Goal: Information Seeking & Learning: Learn about a topic

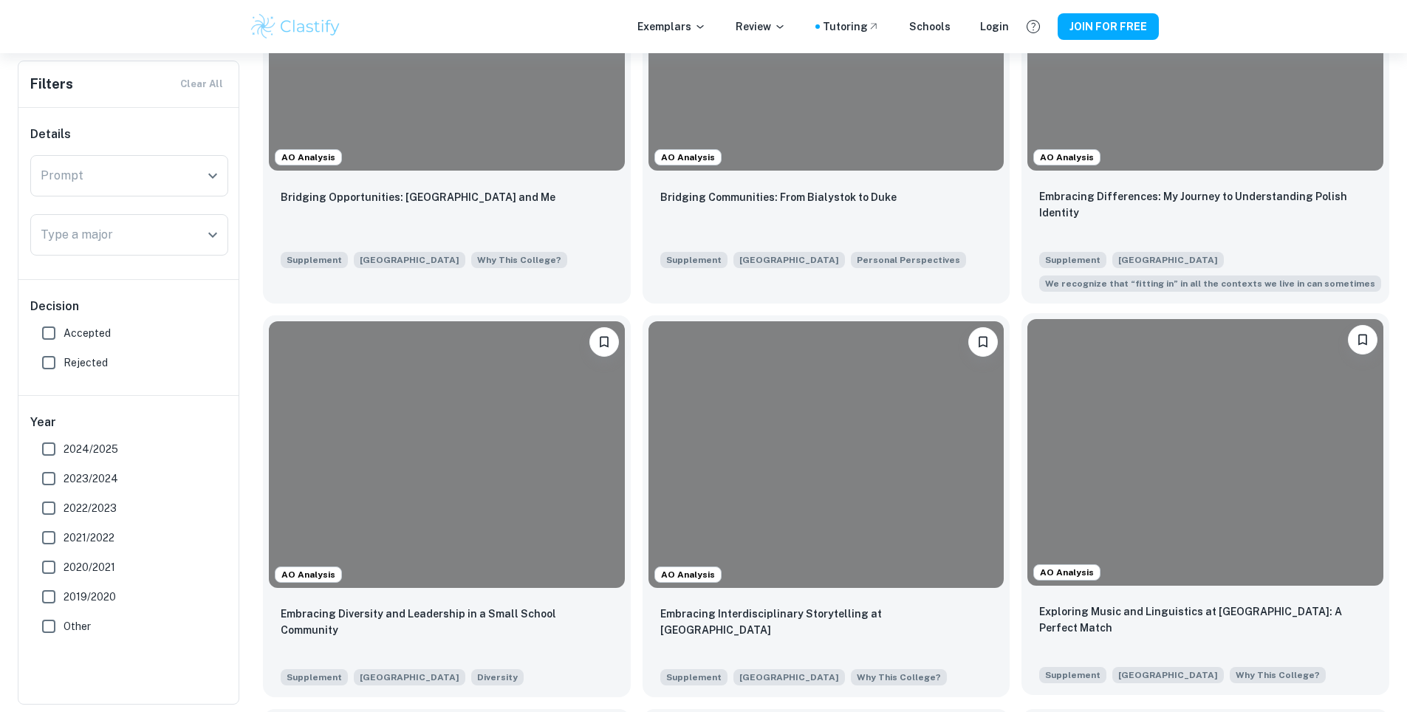
scroll to position [501, 0]
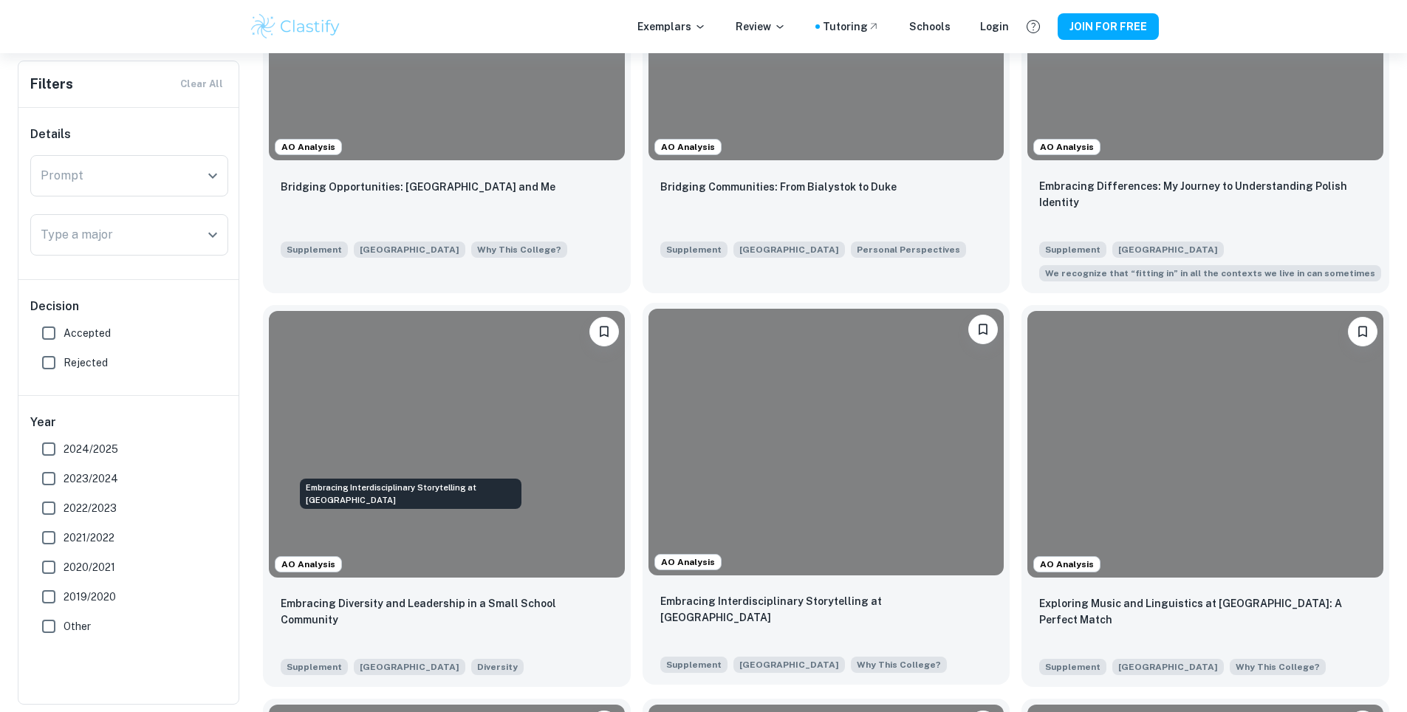
click at [660, 593] on p "Embracing Interdisciplinary Storytelling at [GEOGRAPHIC_DATA]" at bounding box center [826, 609] width 332 height 33
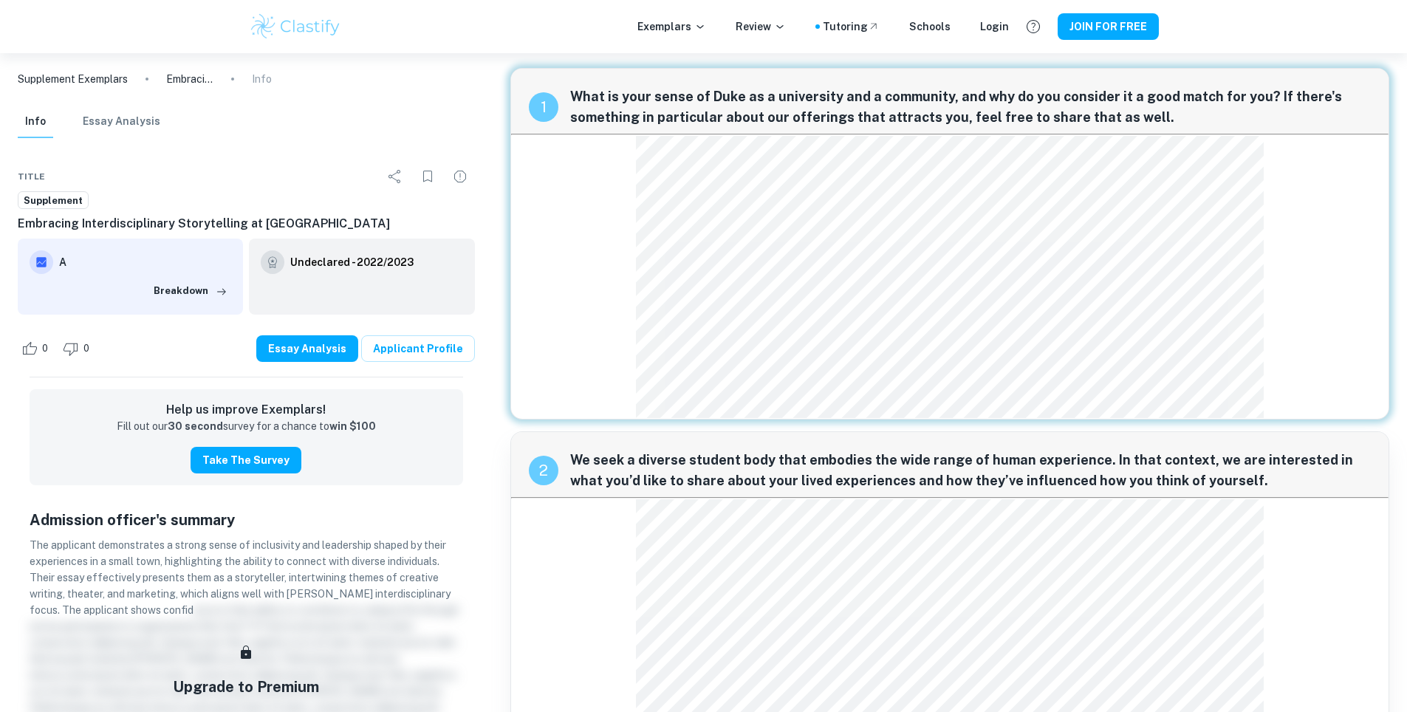
scroll to position [6, 0]
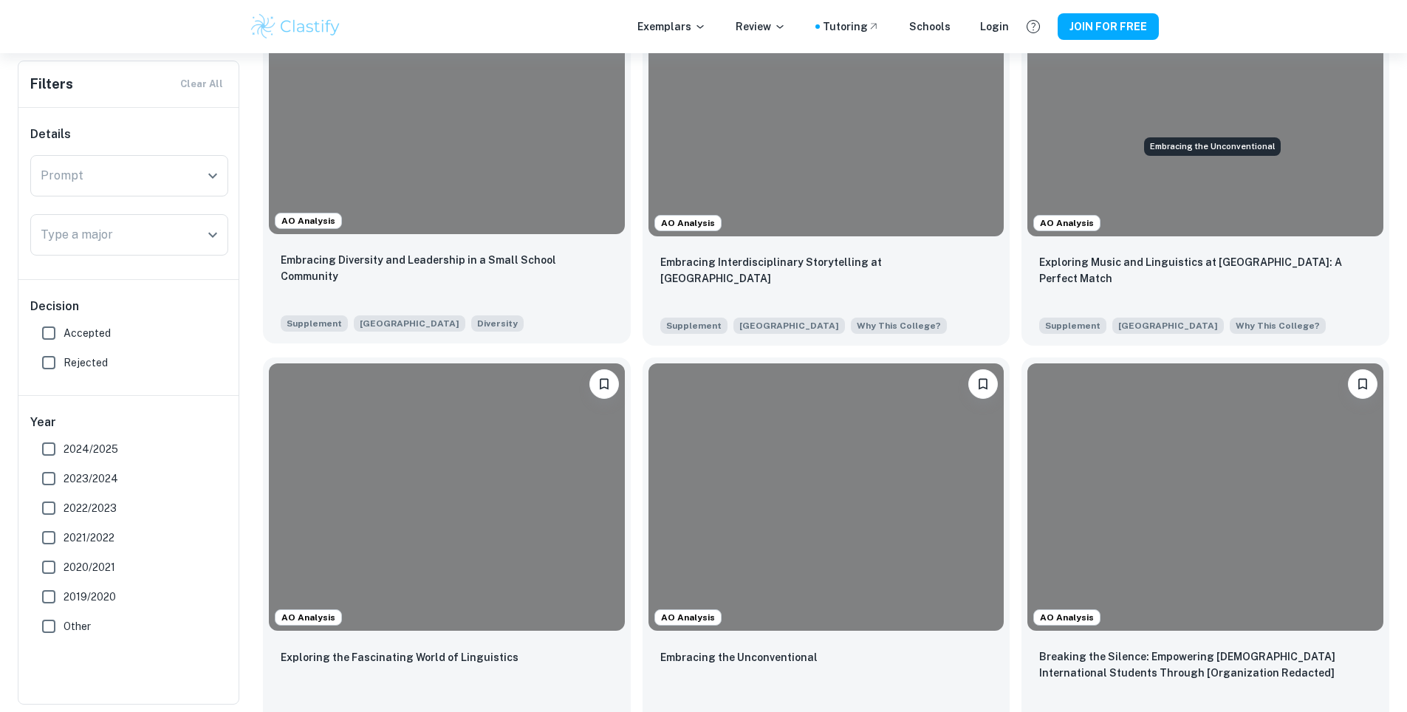
scroll to position [975, 0]
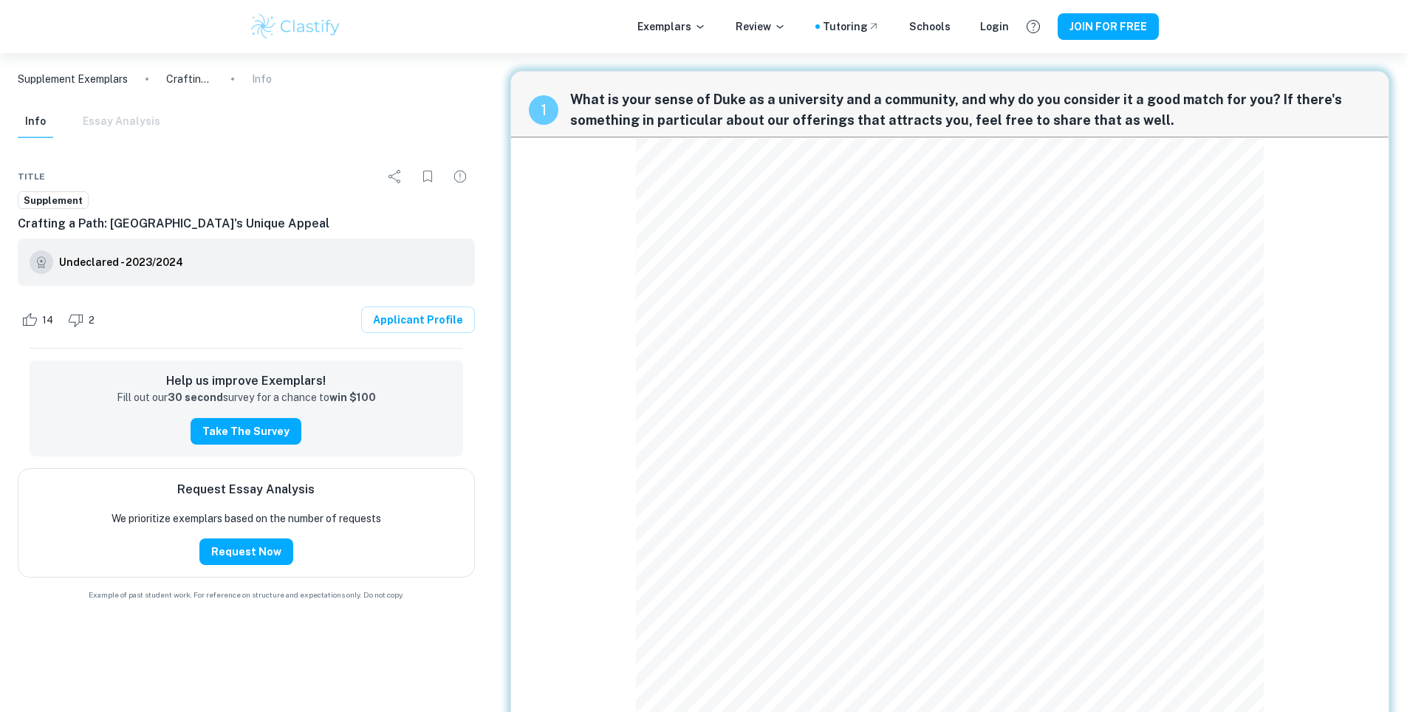
scroll to position [132, 0]
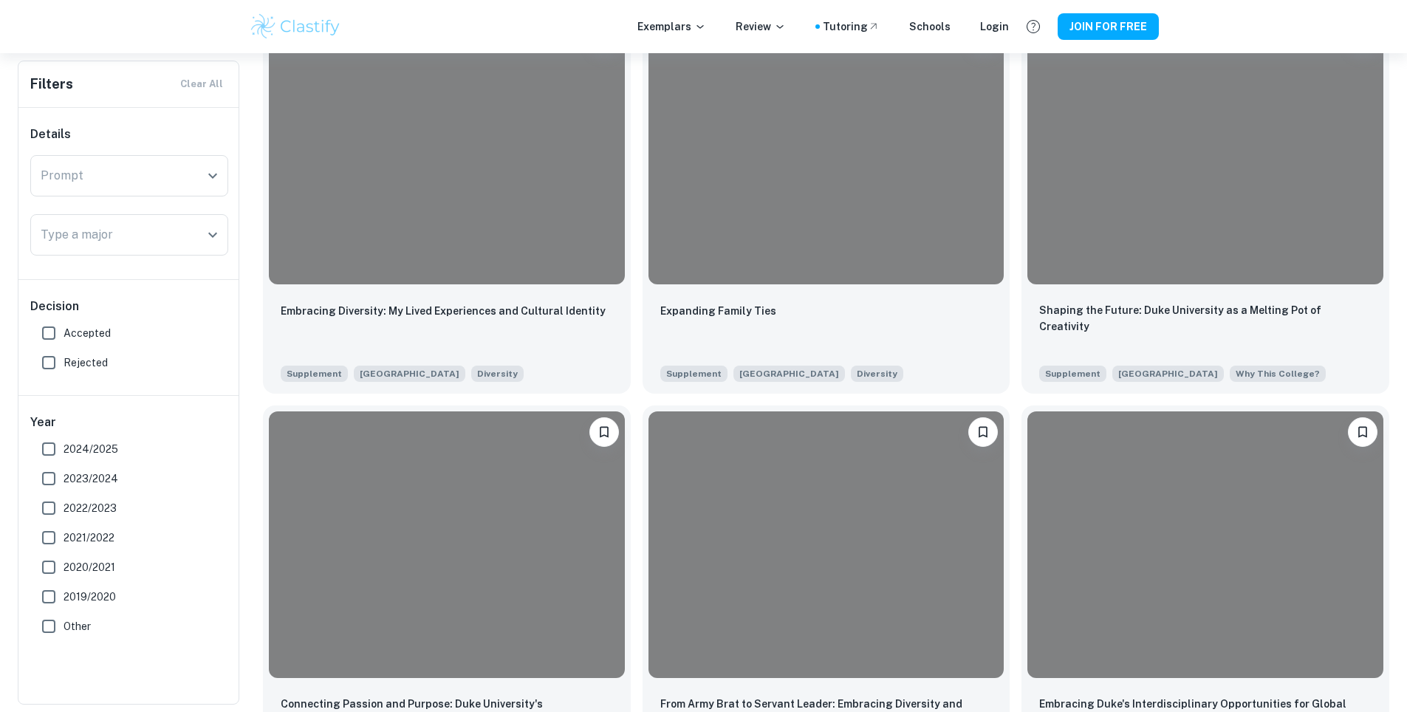
scroll to position [2863, 0]
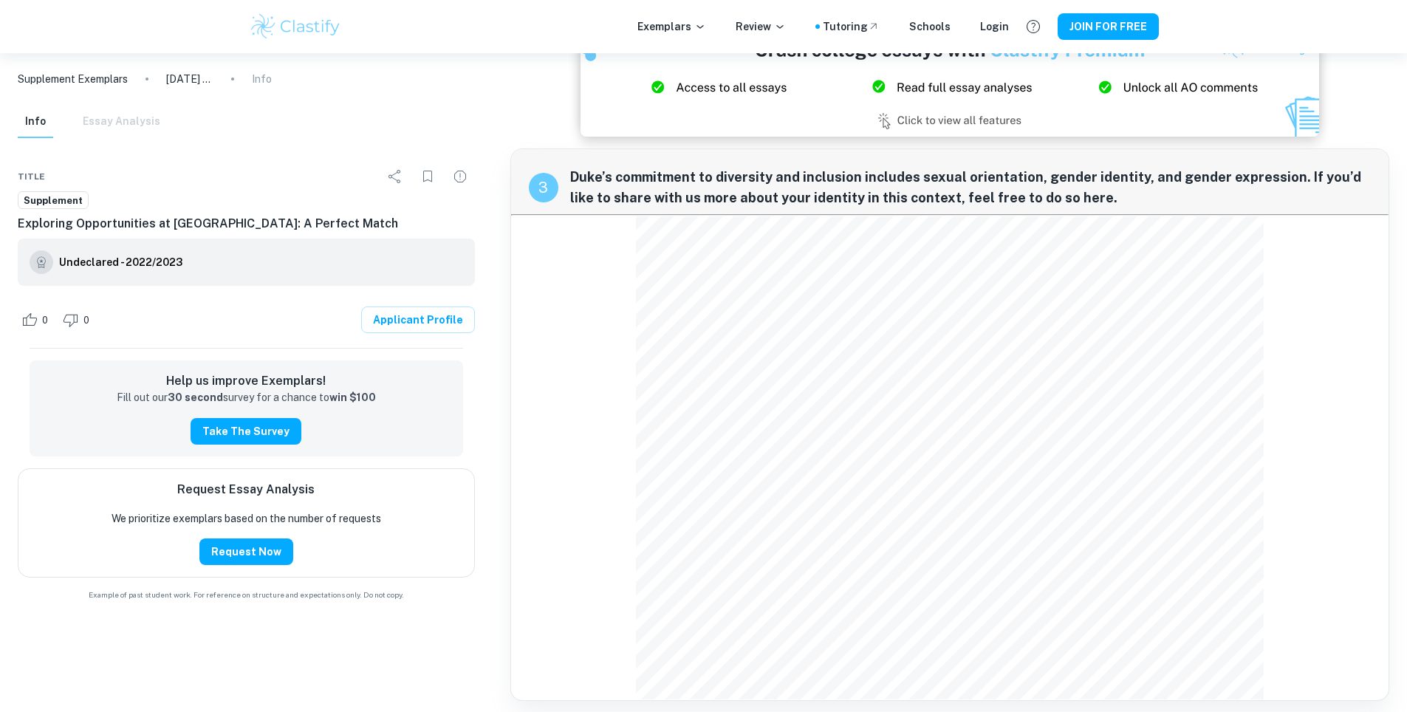
scroll to position [1046, 0]
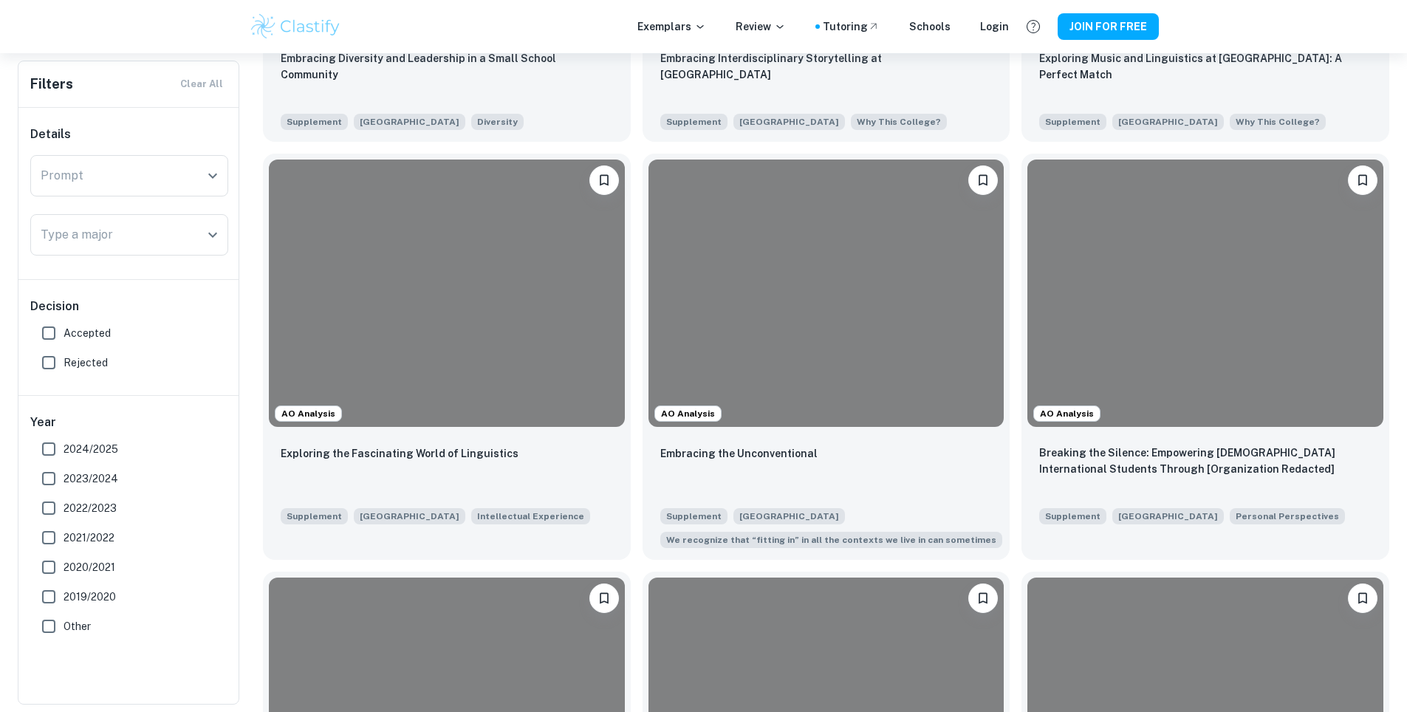
scroll to position [2863, 0]
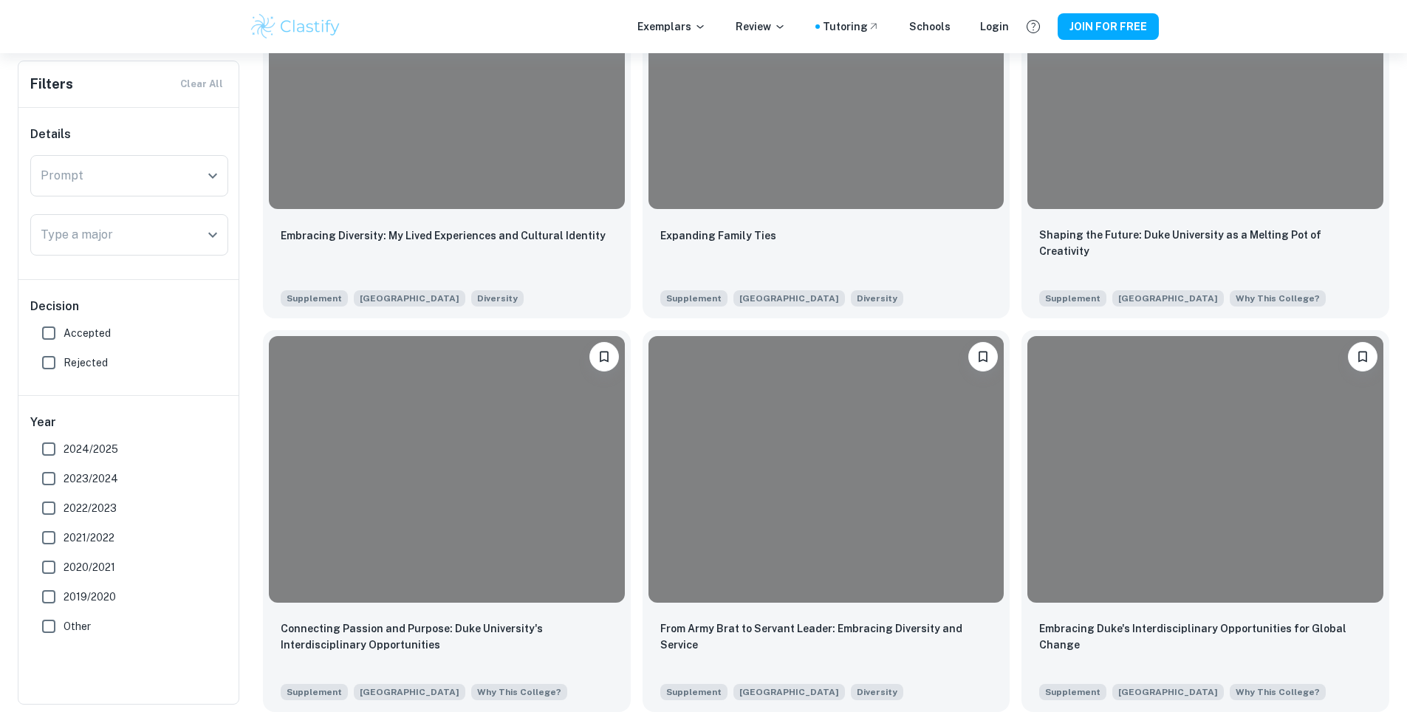
click at [78, 453] on span "2024/2025" at bounding box center [91, 449] width 55 height 16
click at [64, 453] on input "2024/2025" at bounding box center [49, 449] width 30 height 30
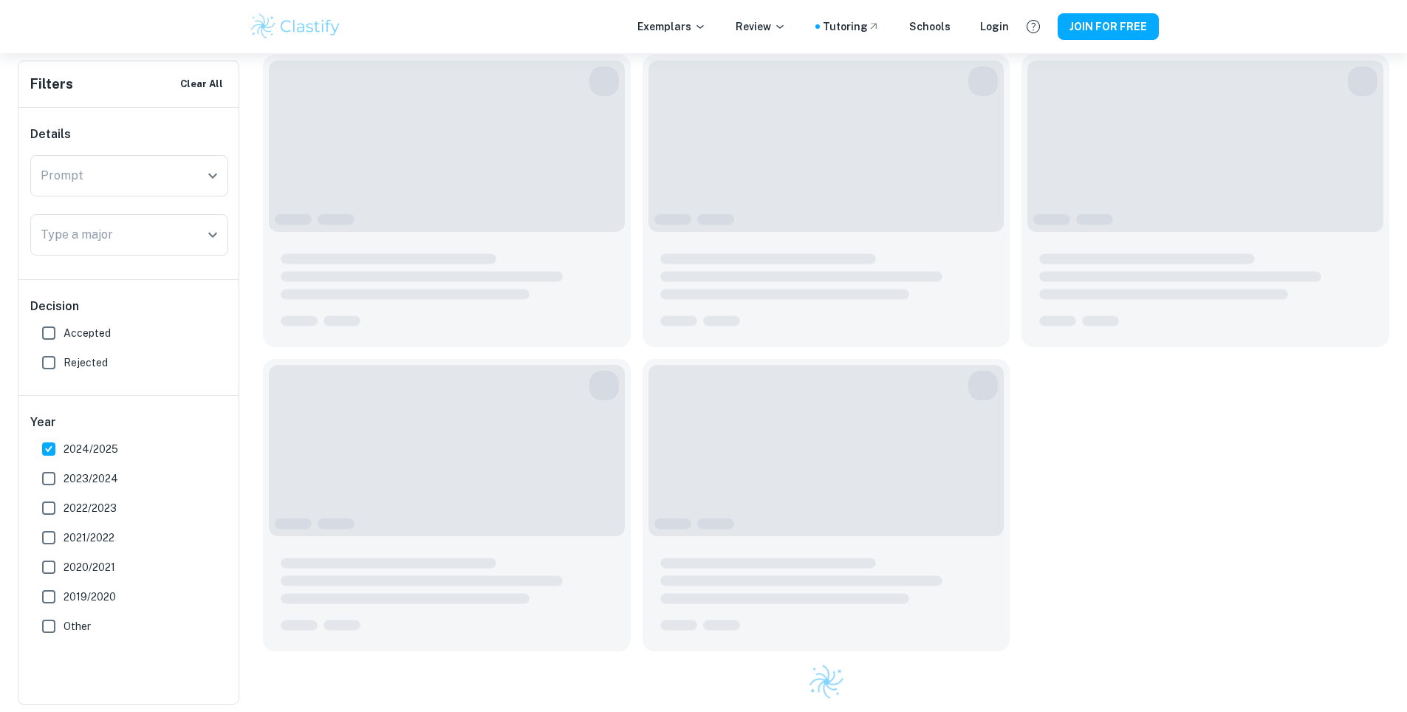
scroll to position [1282, 0]
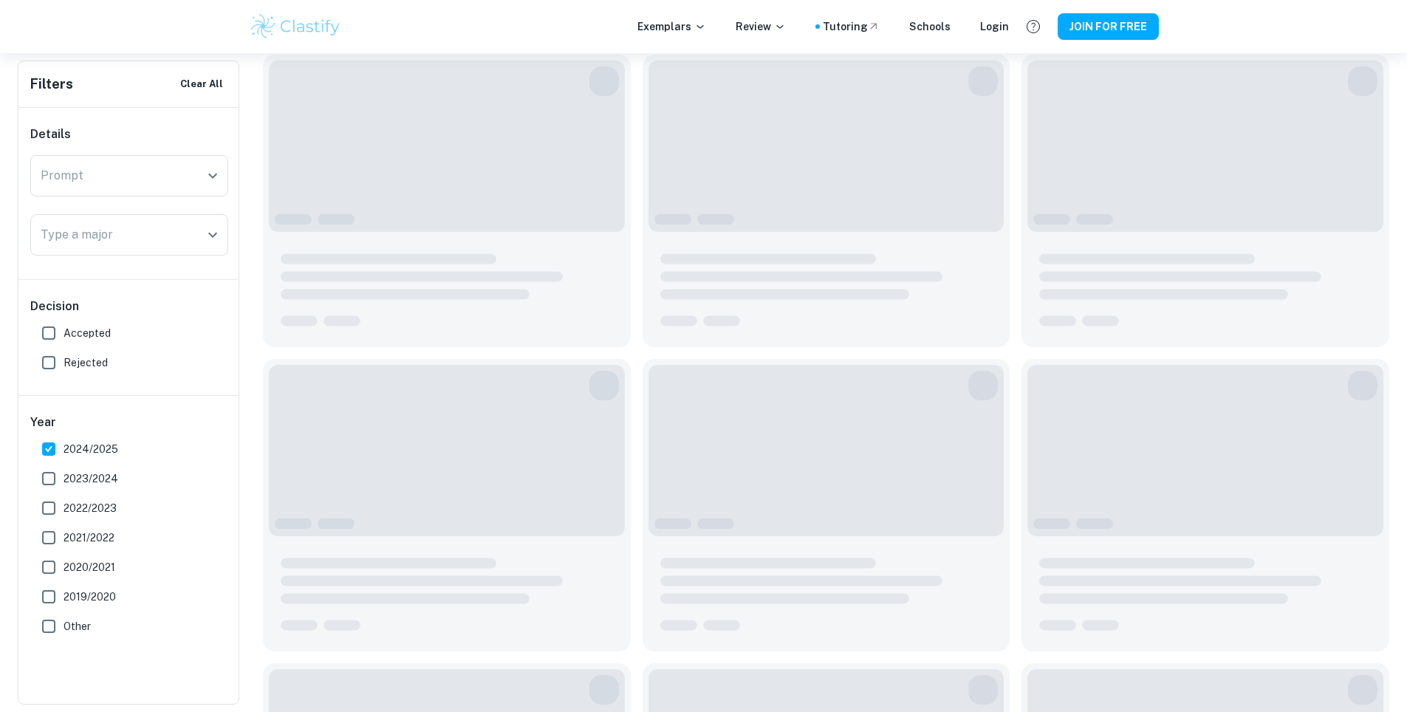
click at [50, 442] on input "2024/2025" at bounding box center [49, 449] width 30 height 30
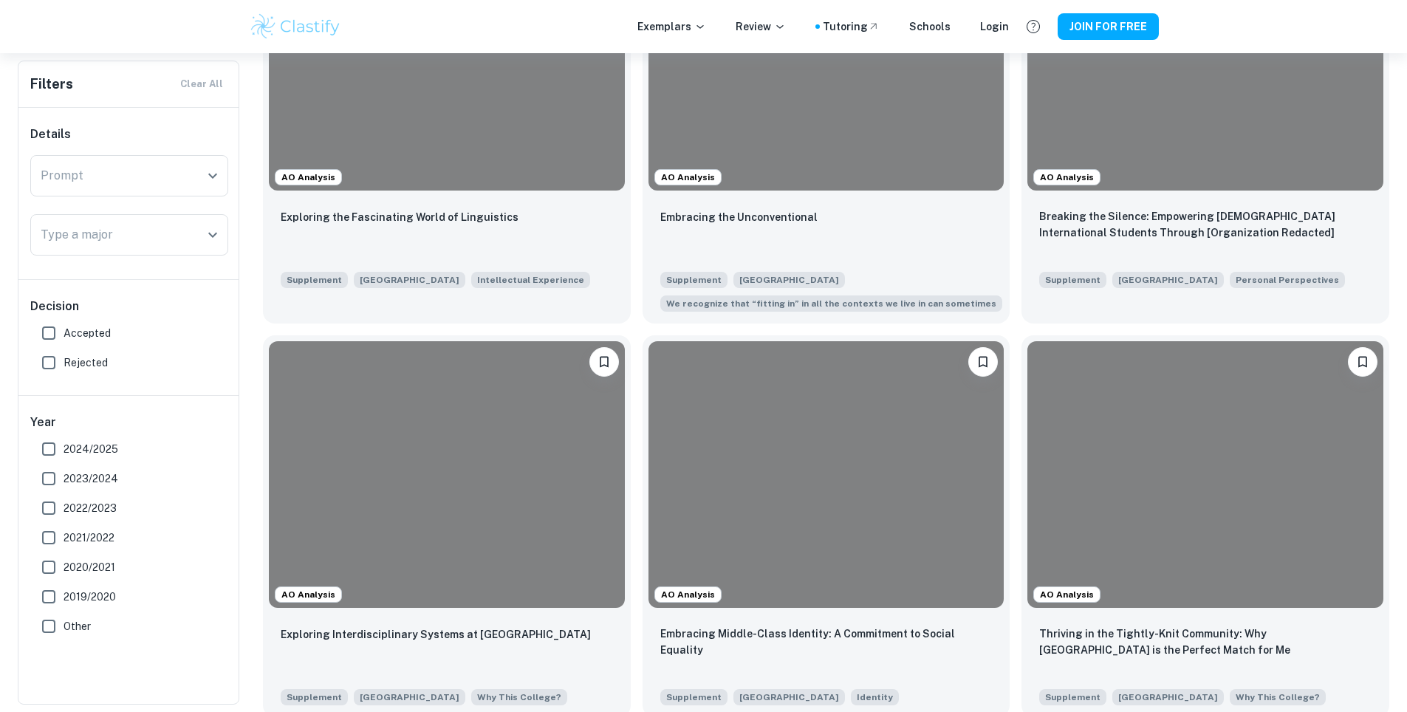
scroll to position [2863, 0]
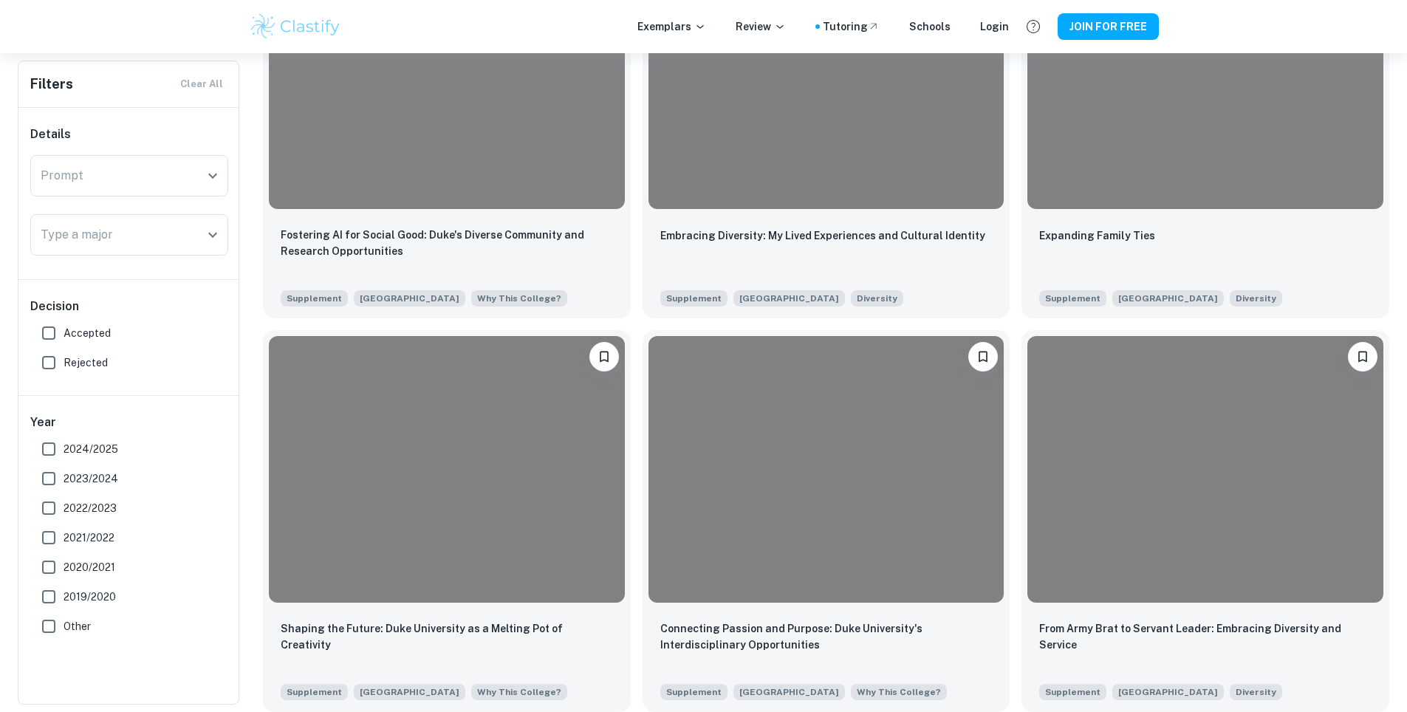
click at [50, 442] on input "2024/2025" at bounding box center [49, 449] width 30 height 30
checkbox input "true"
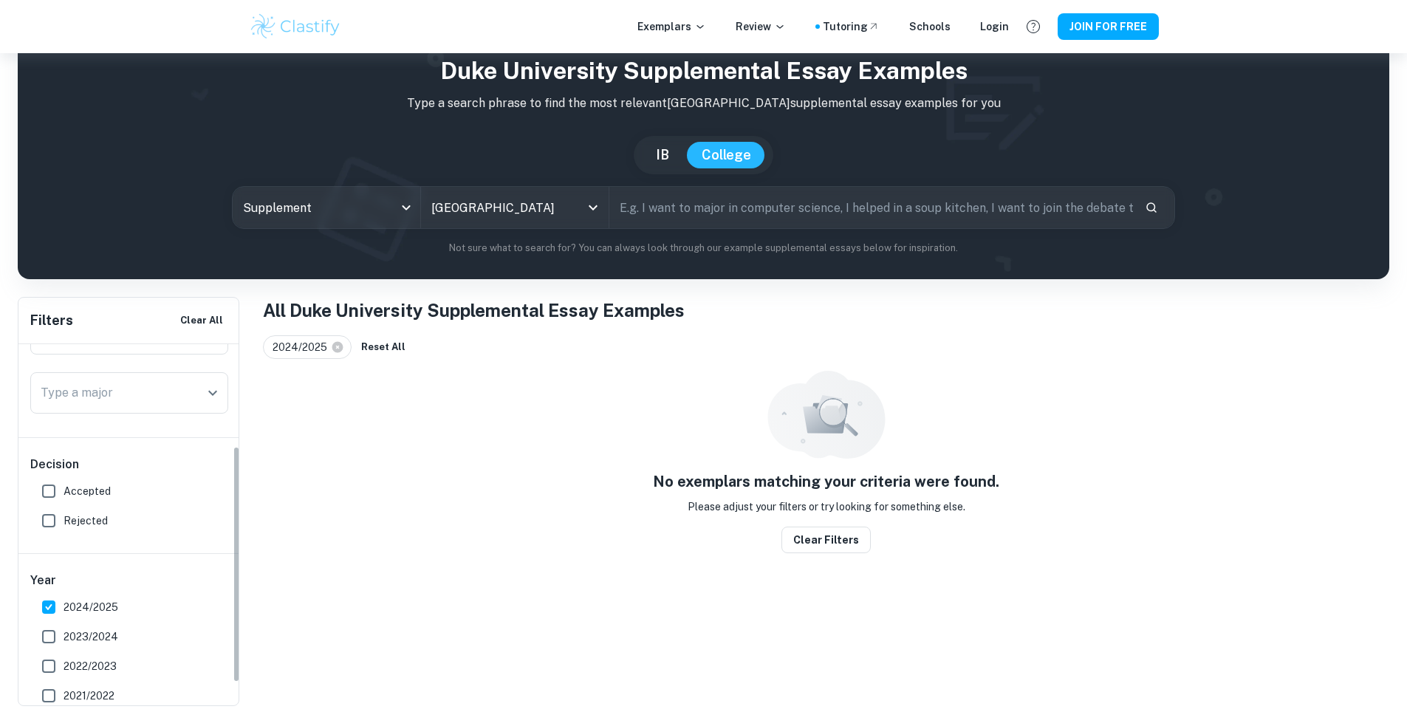
scroll to position [190, 0]
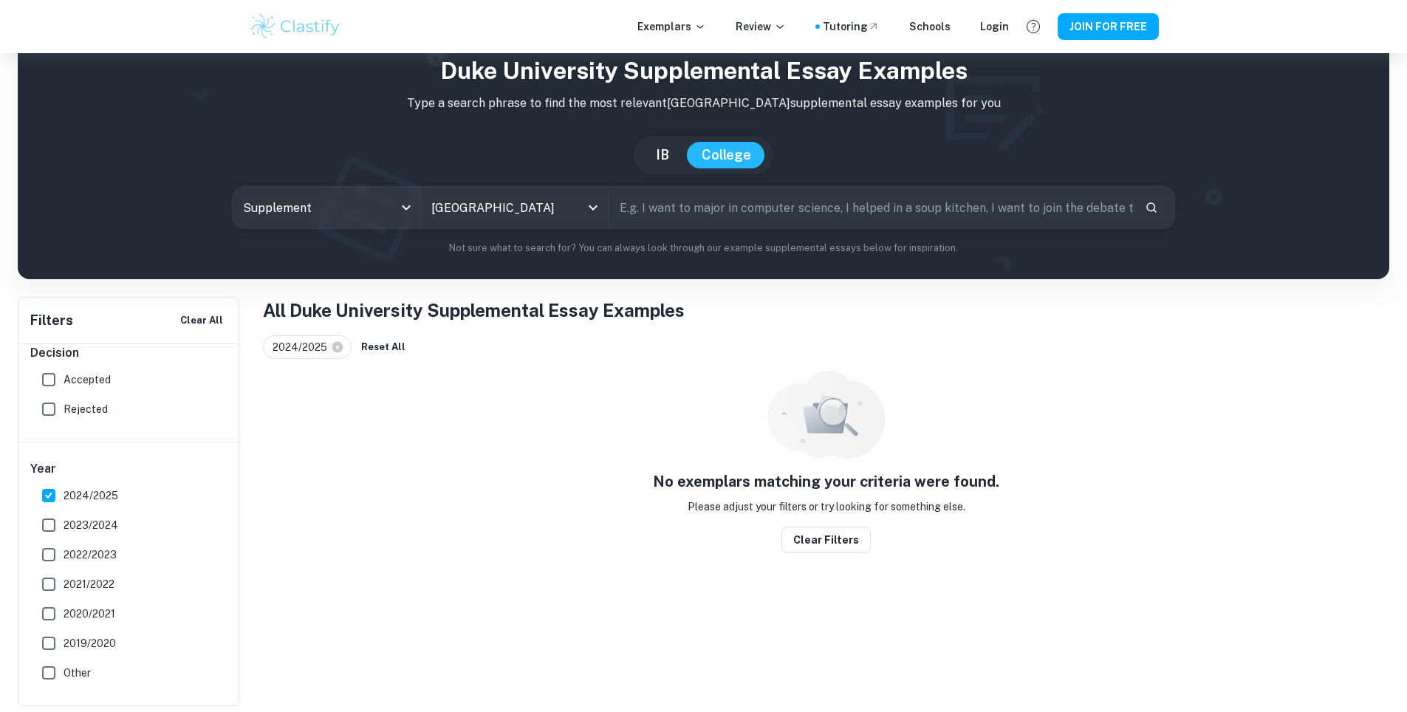
click at [47, 513] on input "2023/2024" at bounding box center [49, 525] width 30 height 30
checkbox input "true"
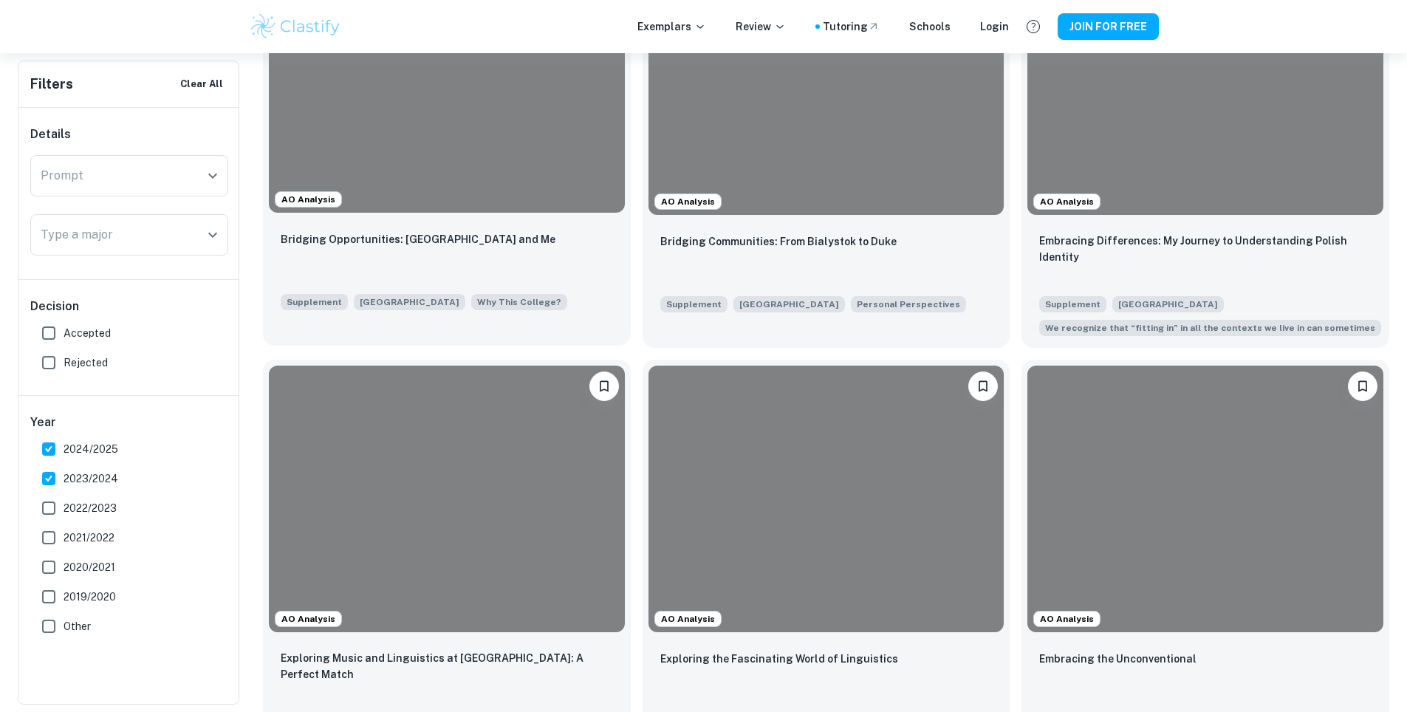
scroll to position [484, 0]
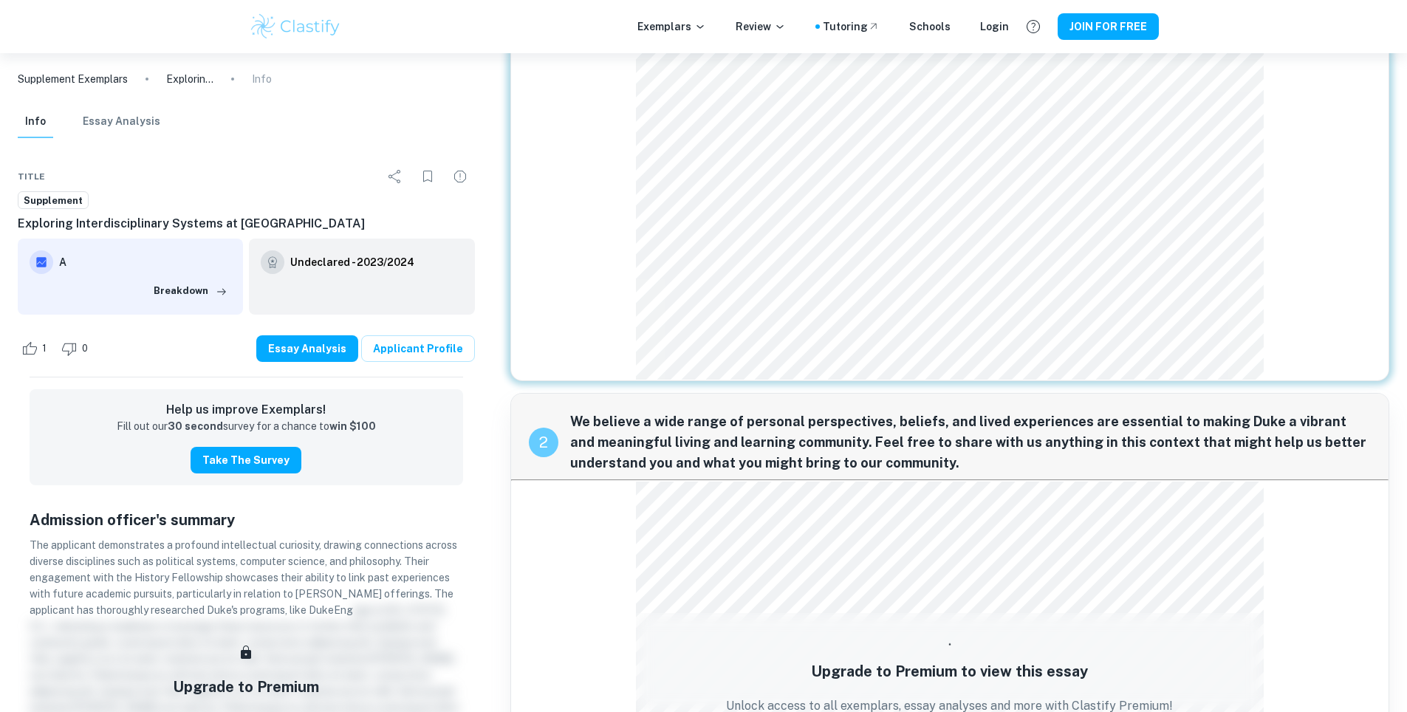
scroll to position [284, 0]
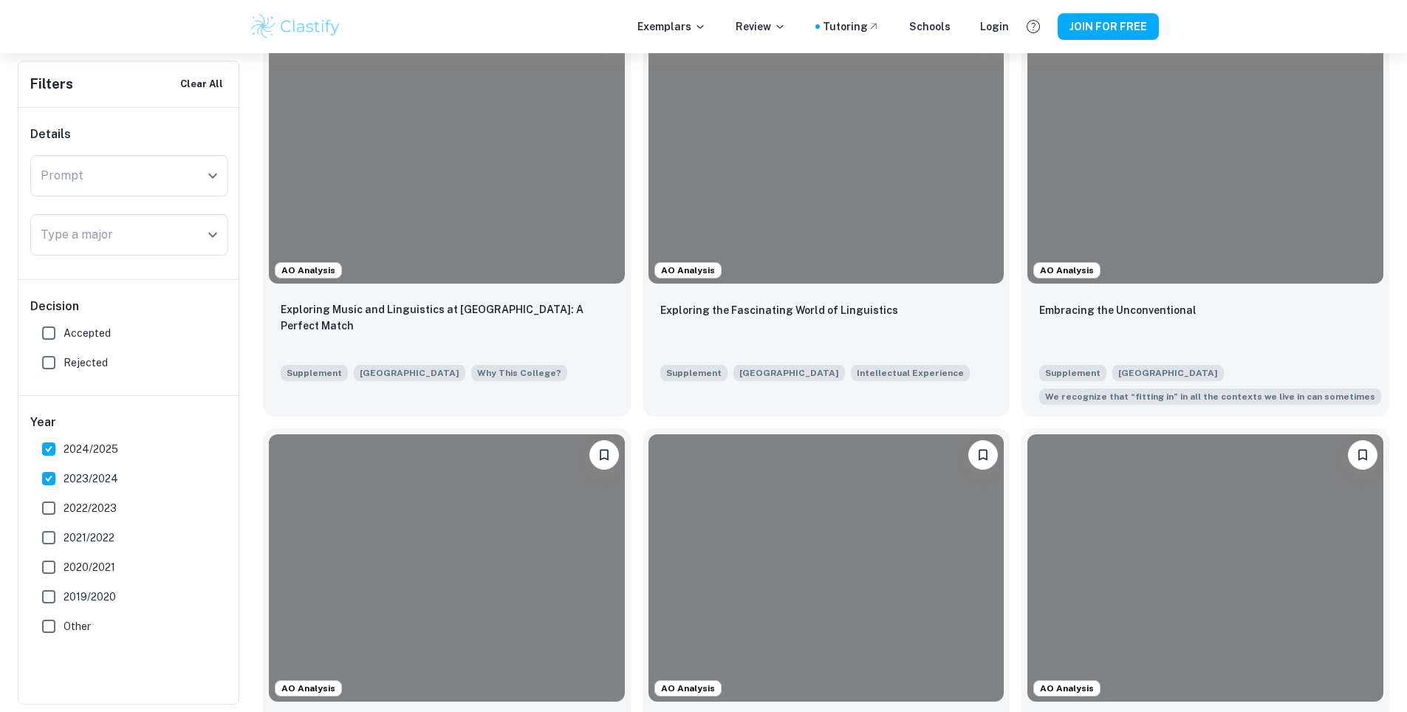
scroll to position [886, 0]
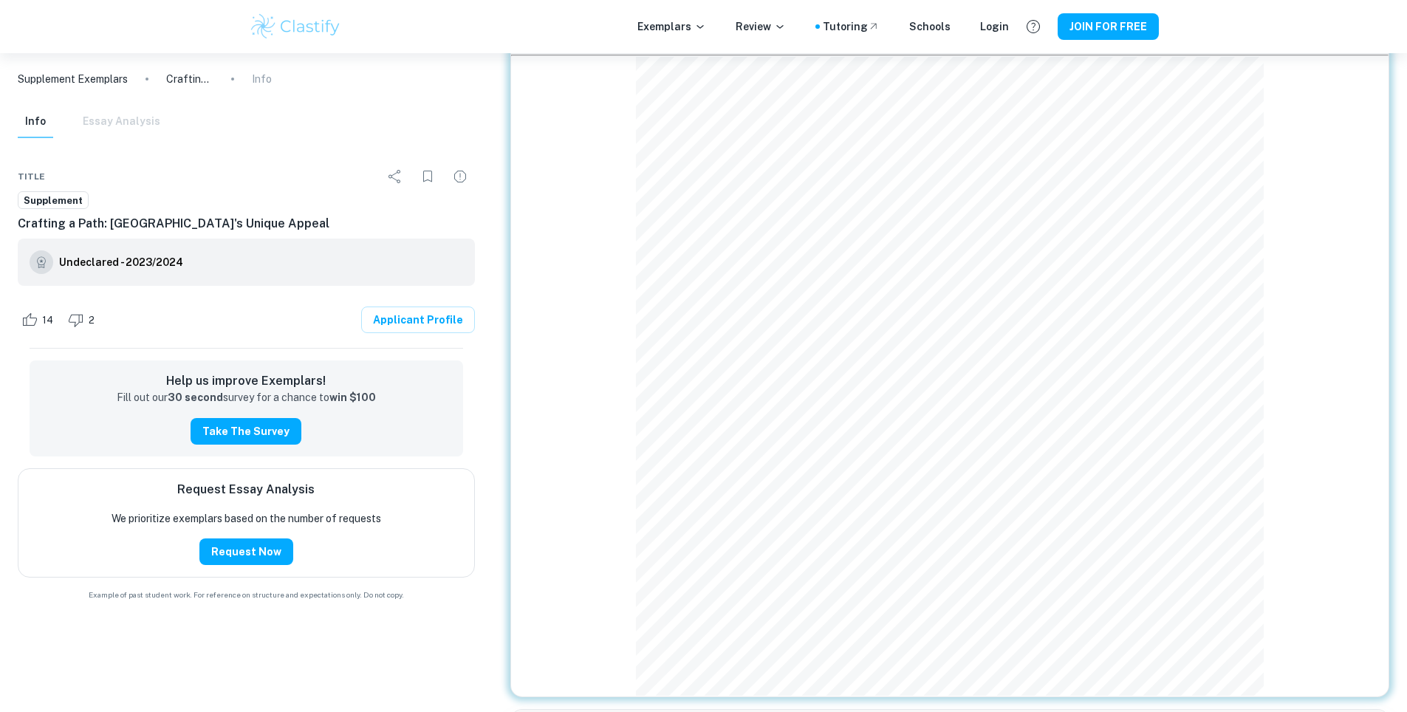
scroll to position [150, 0]
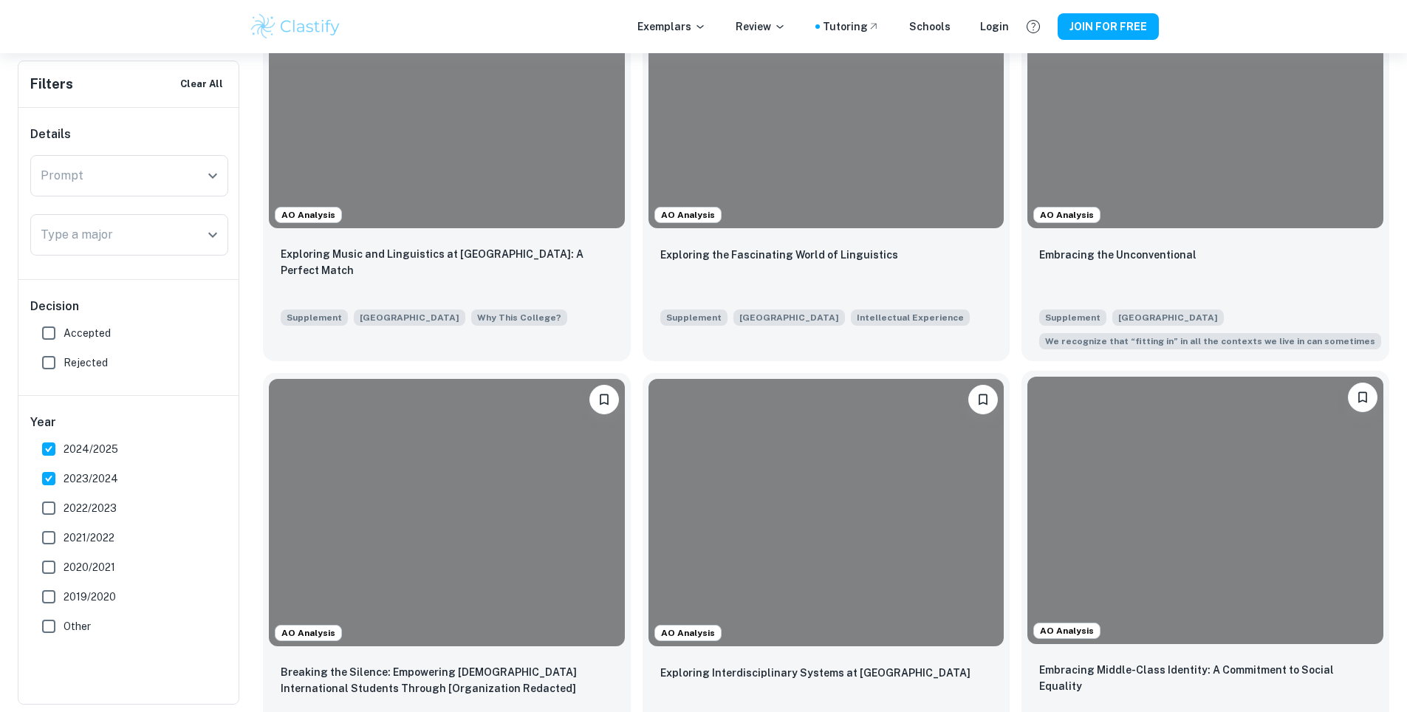
scroll to position [1193, 0]
